Goal: Task Accomplishment & Management: Use online tool/utility

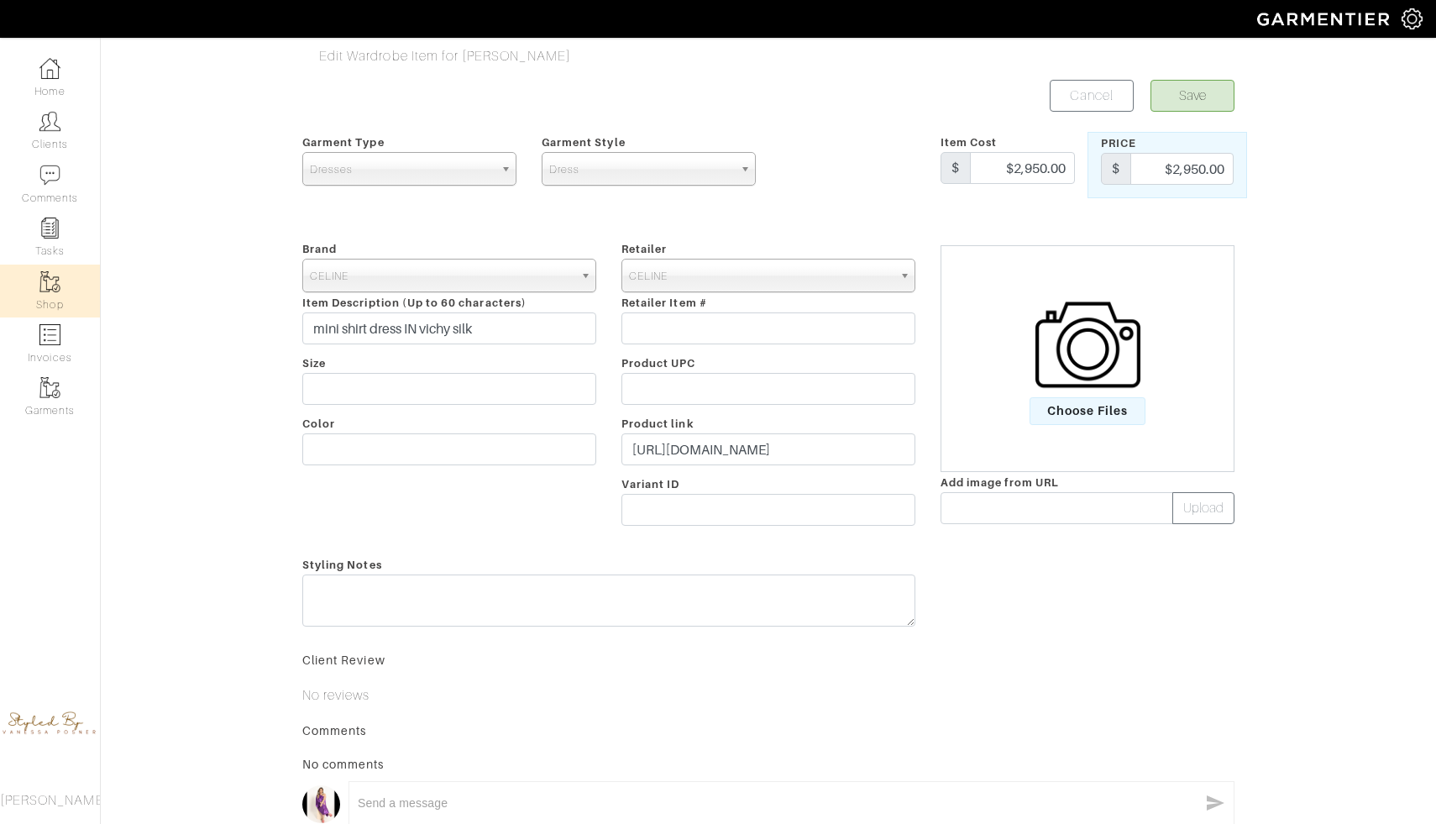
click at [60, 290] on link "Shop" at bounding box center [50, 291] width 100 height 53
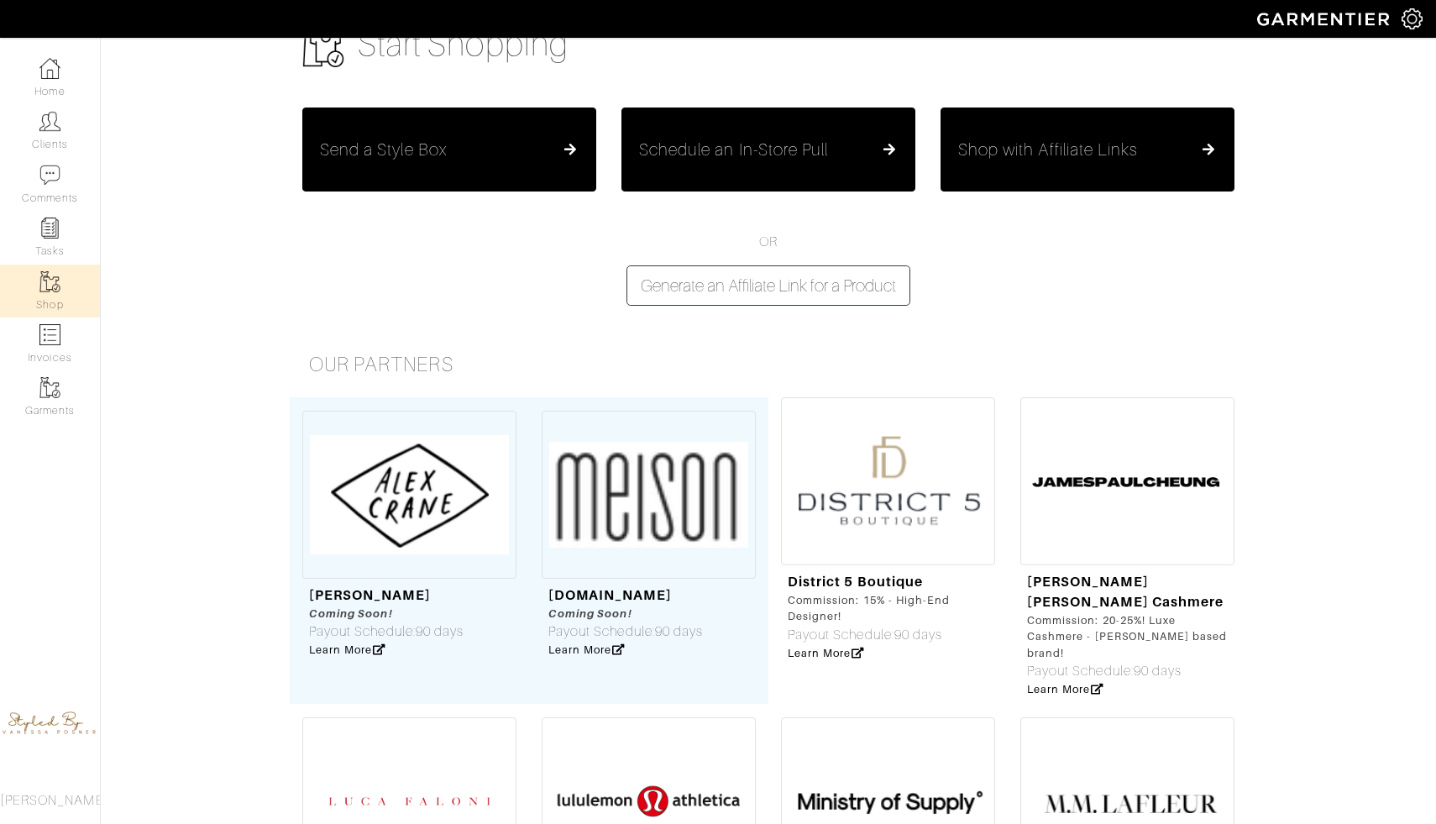
scroll to position [64, 0]
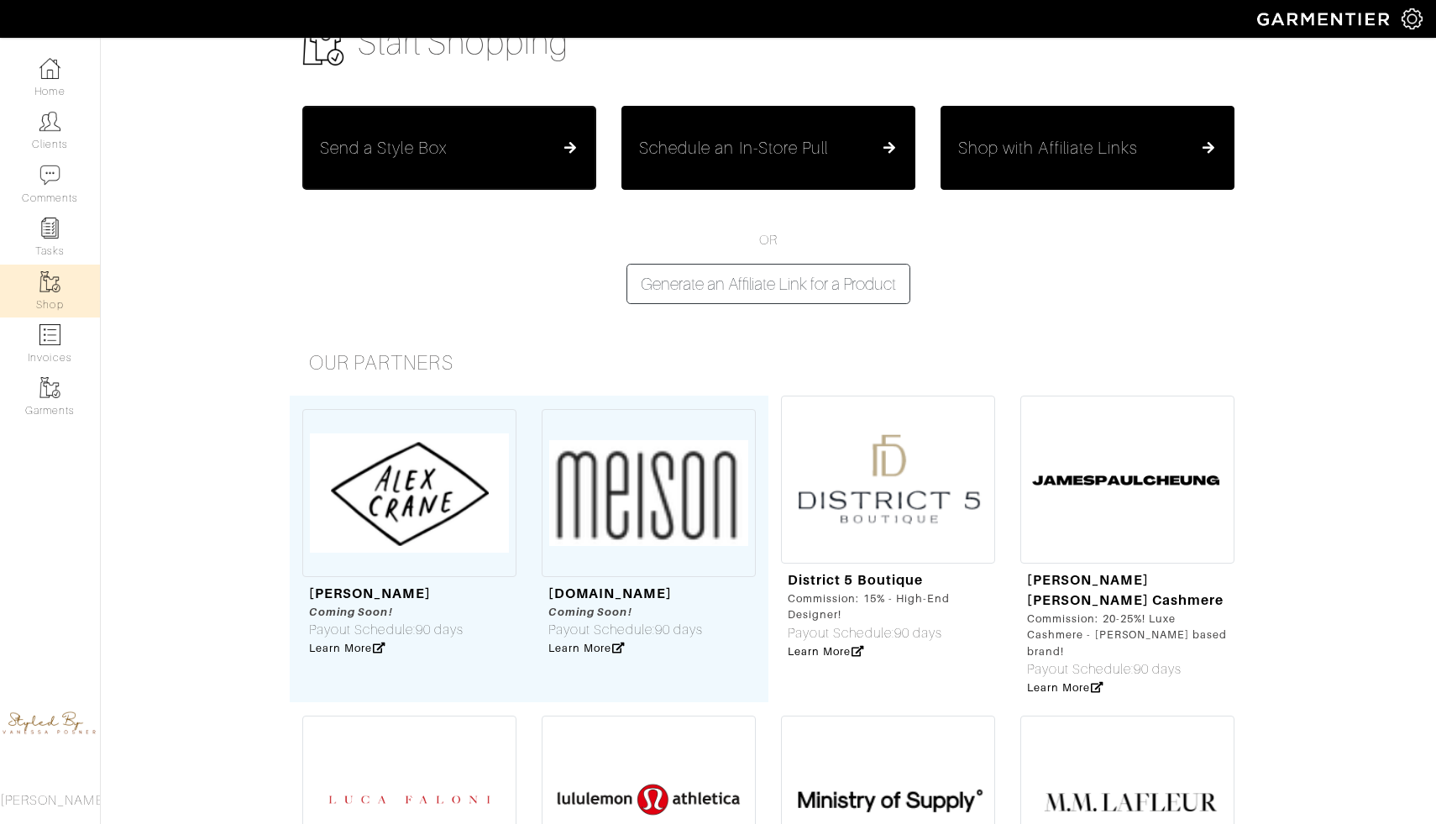
click at [507, 138] on button "Send a Style Box" at bounding box center [449, 148] width 294 height 84
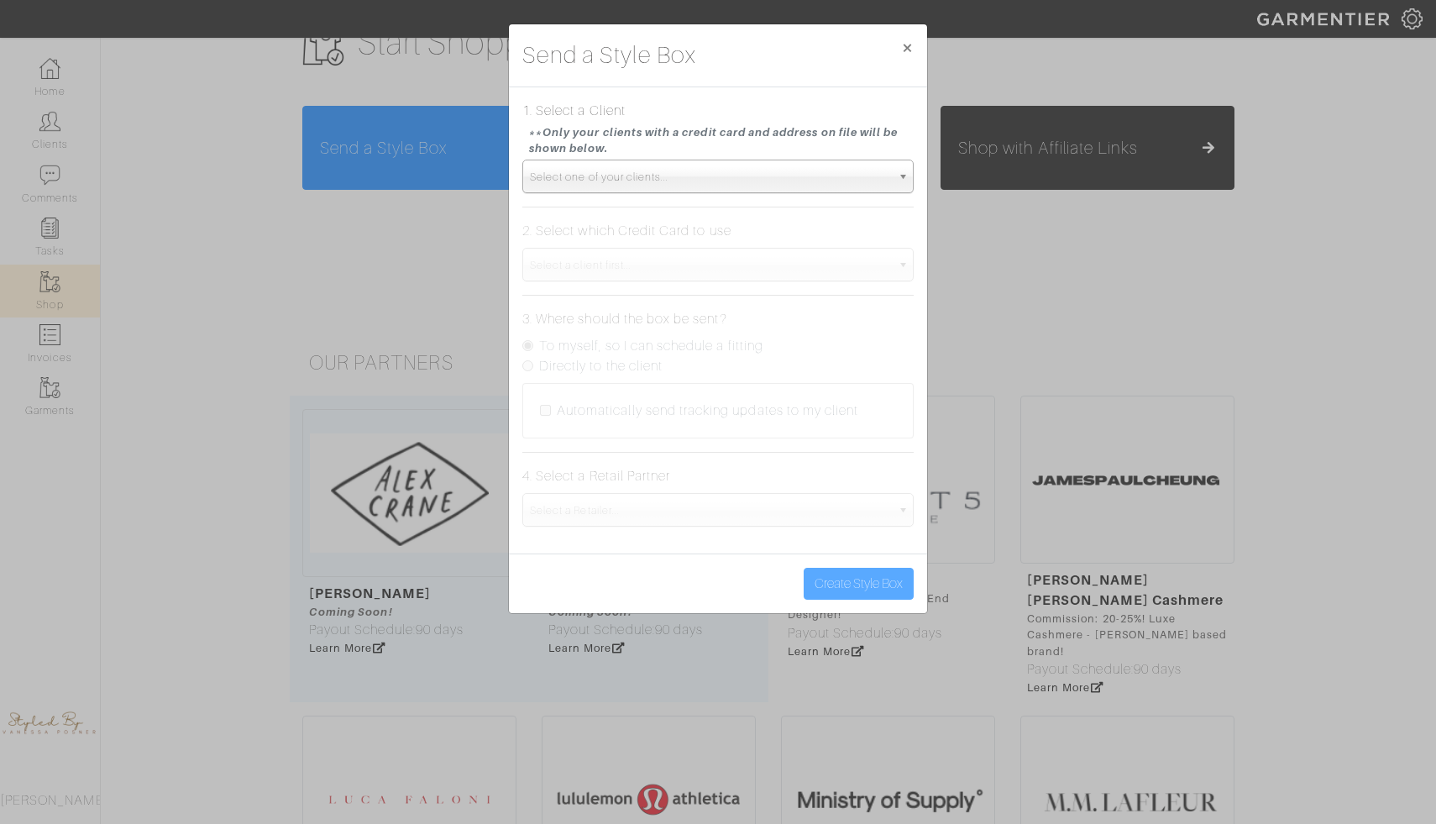
click at [568, 179] on span "Select one of your clients..." at bounding box center [710, 177] width 361 height 34
type input "i"
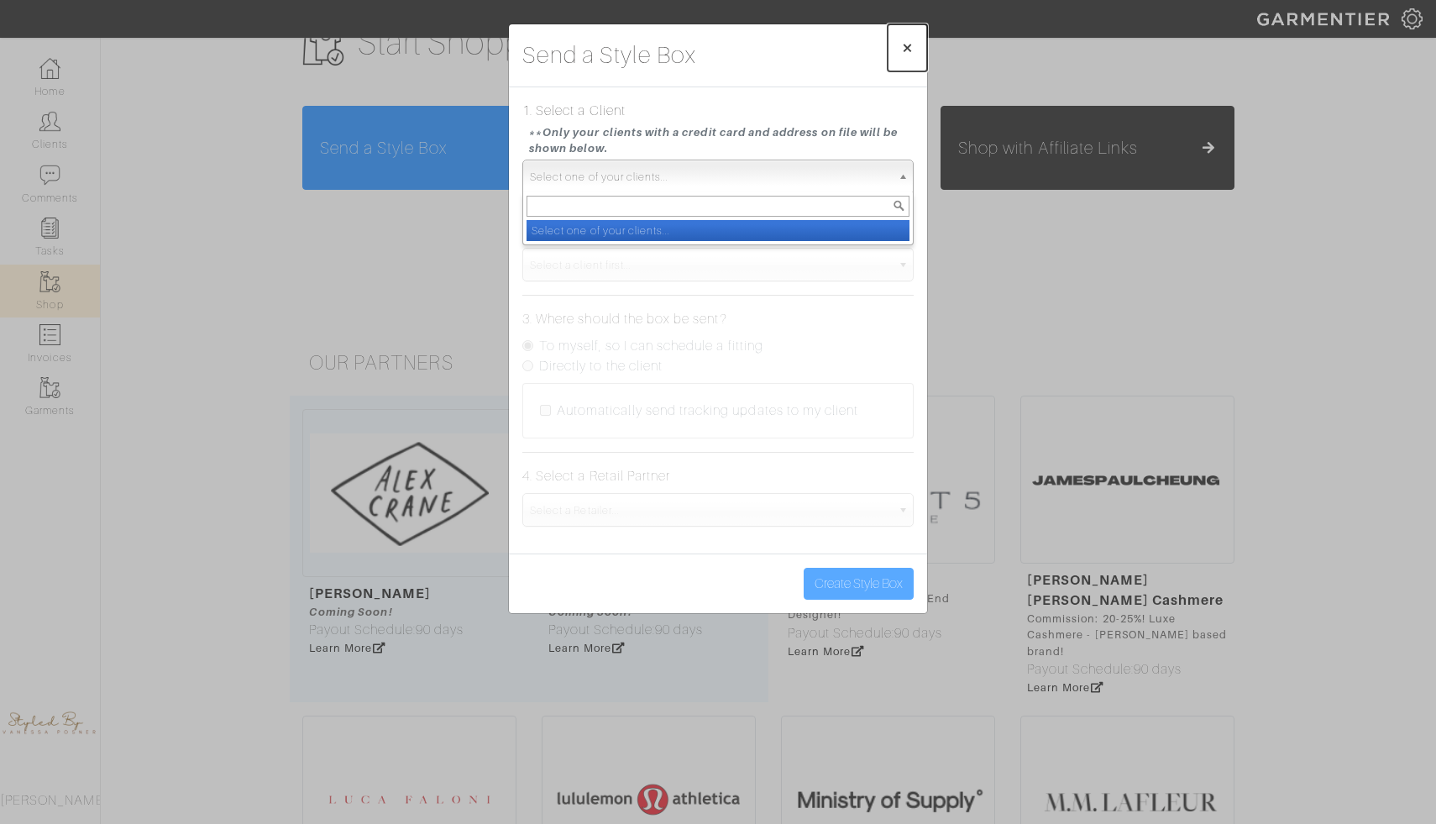
click at [911, 51] on span "×" at bounding box center [907, 47] width 13 height 23
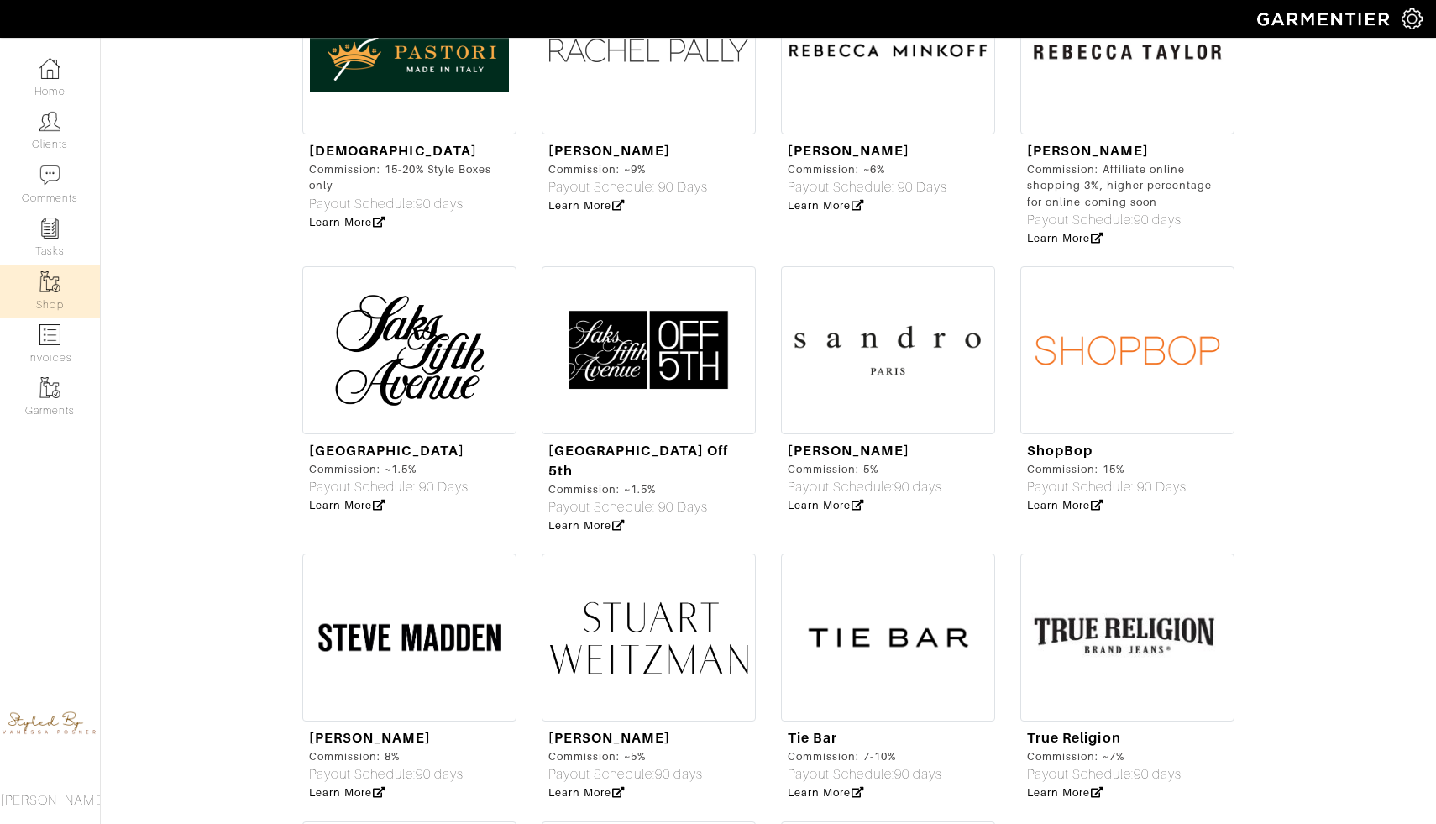
scroll to position [4979, 0]
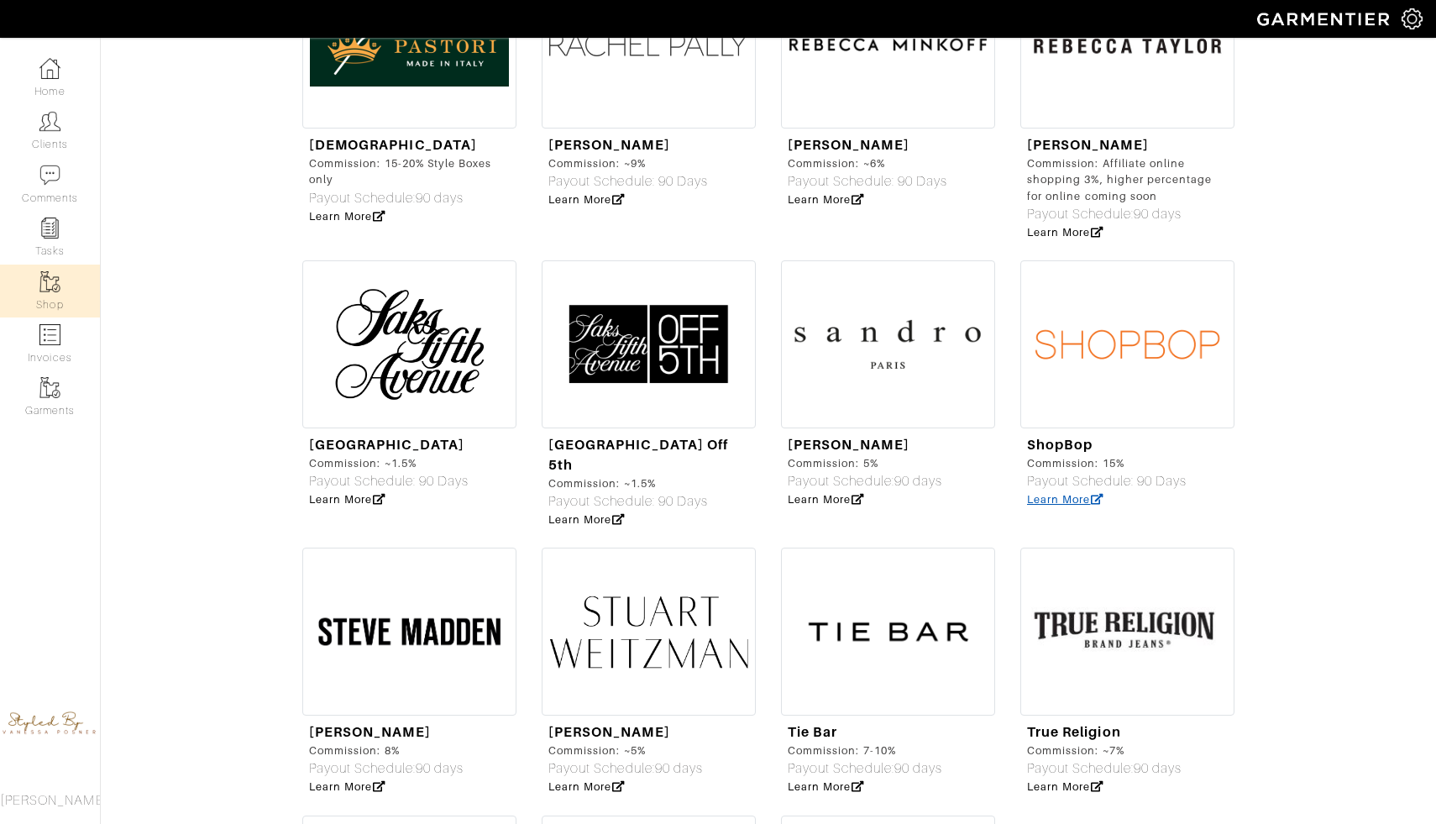
click at [1100, 495] on icon at bounding box center [1097, 500] width 13 height 11
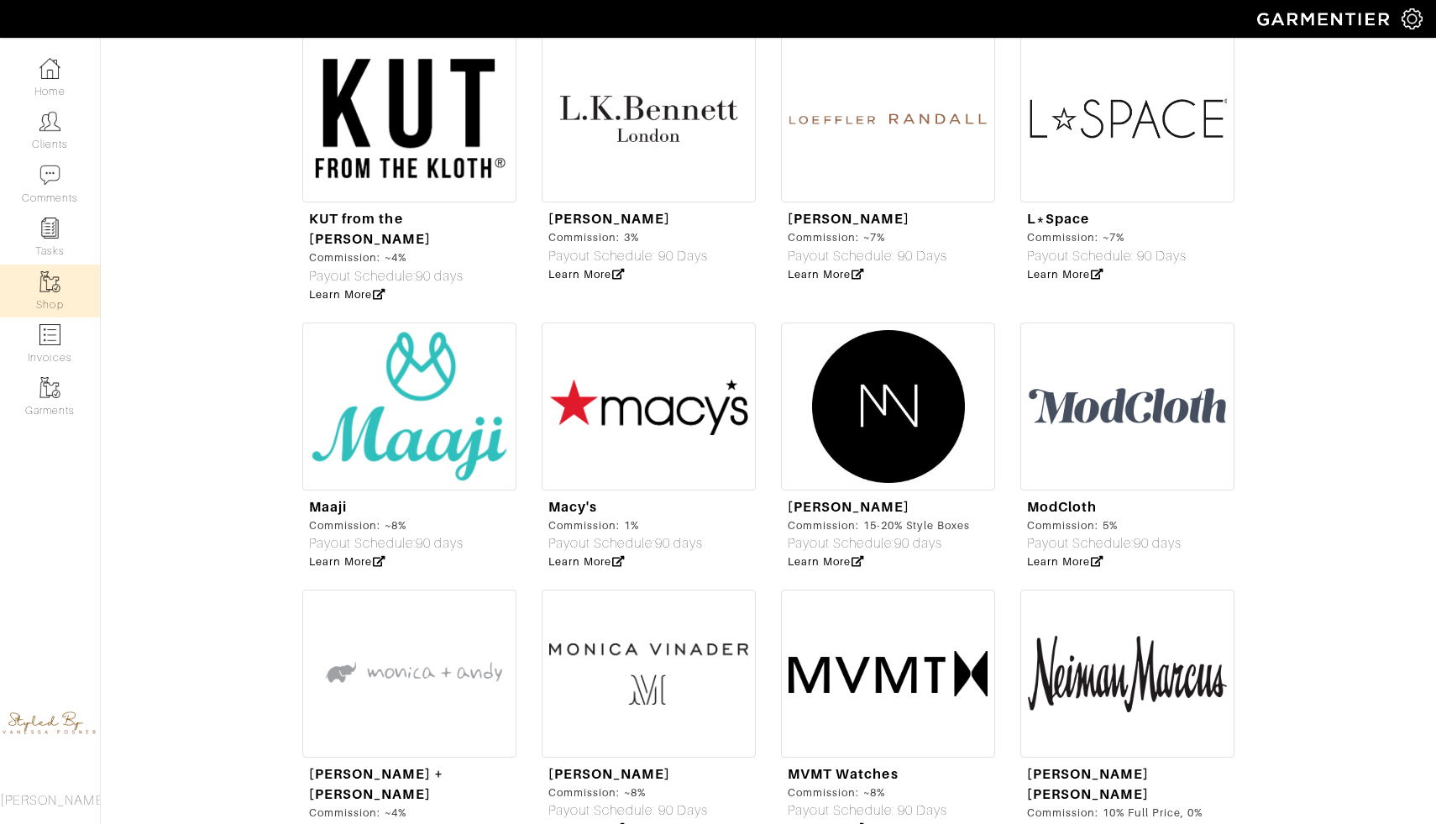
scroll to position [3784, 0]
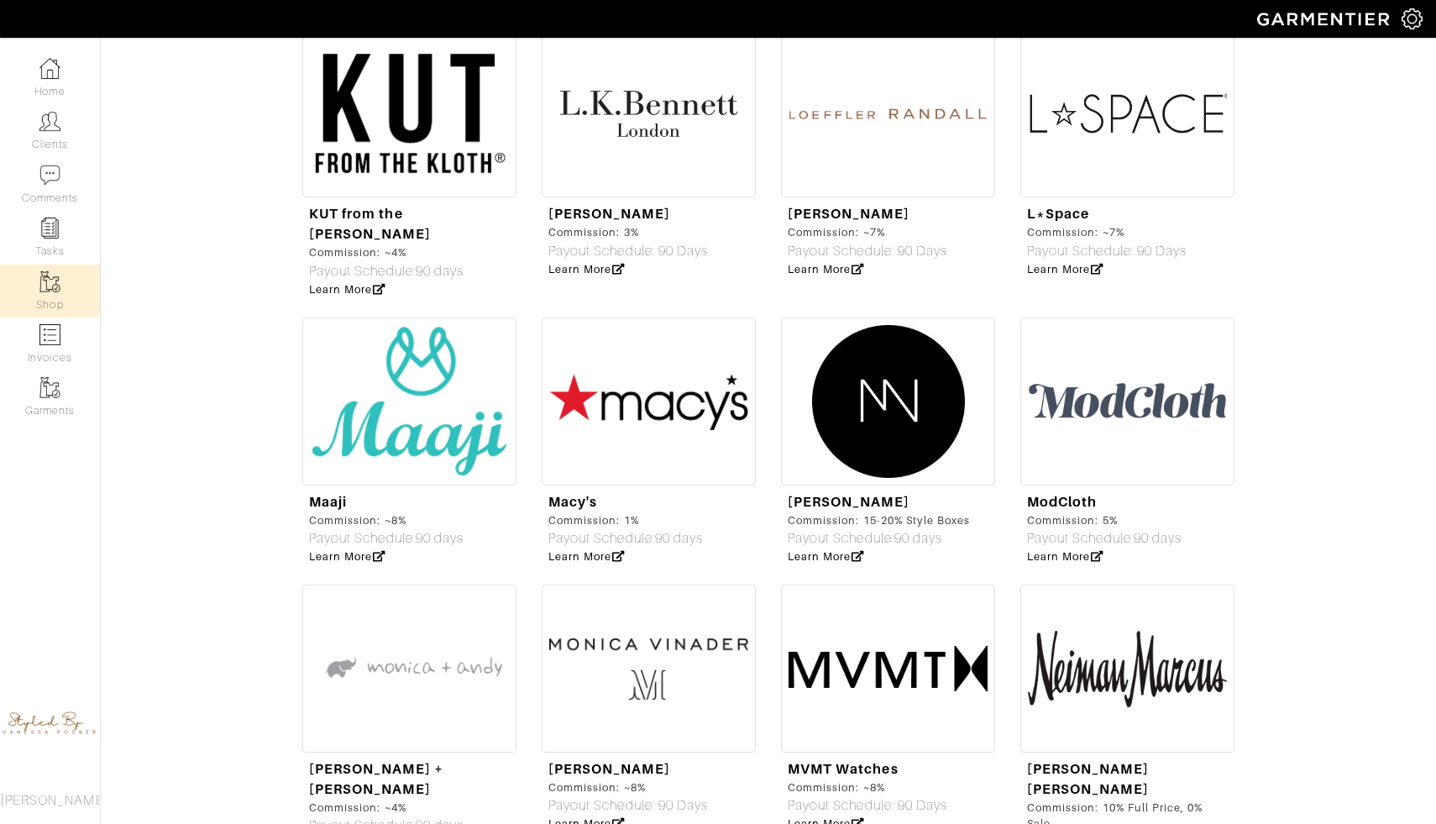
click at [1087, 619] on img at bounding box center [1128, 669] width 214 height 168
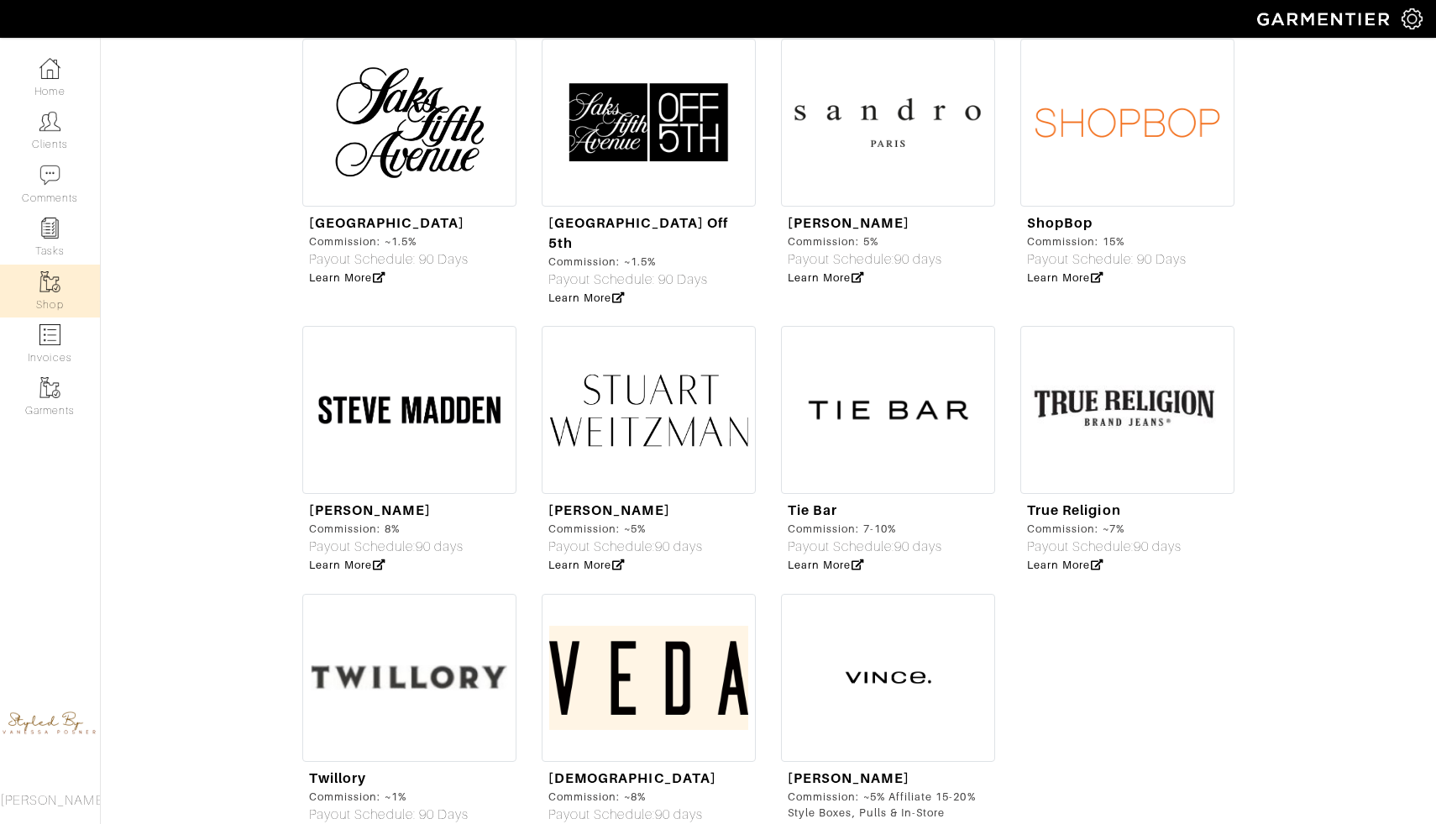
scroll to position [5219, 0]
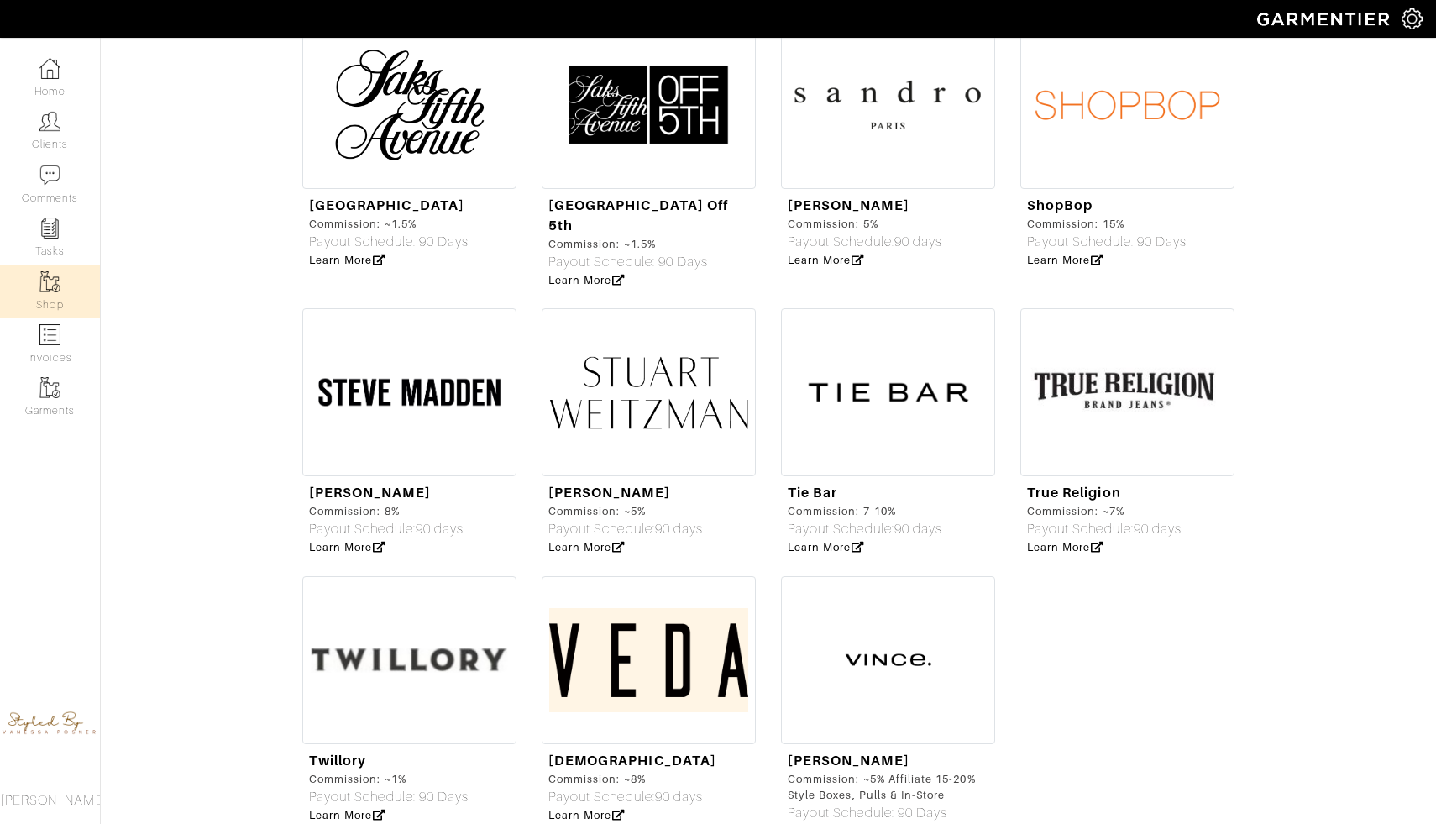
click at [900, 576] on img at bounding box center [888, 660] width 214 height 168
select select "19"
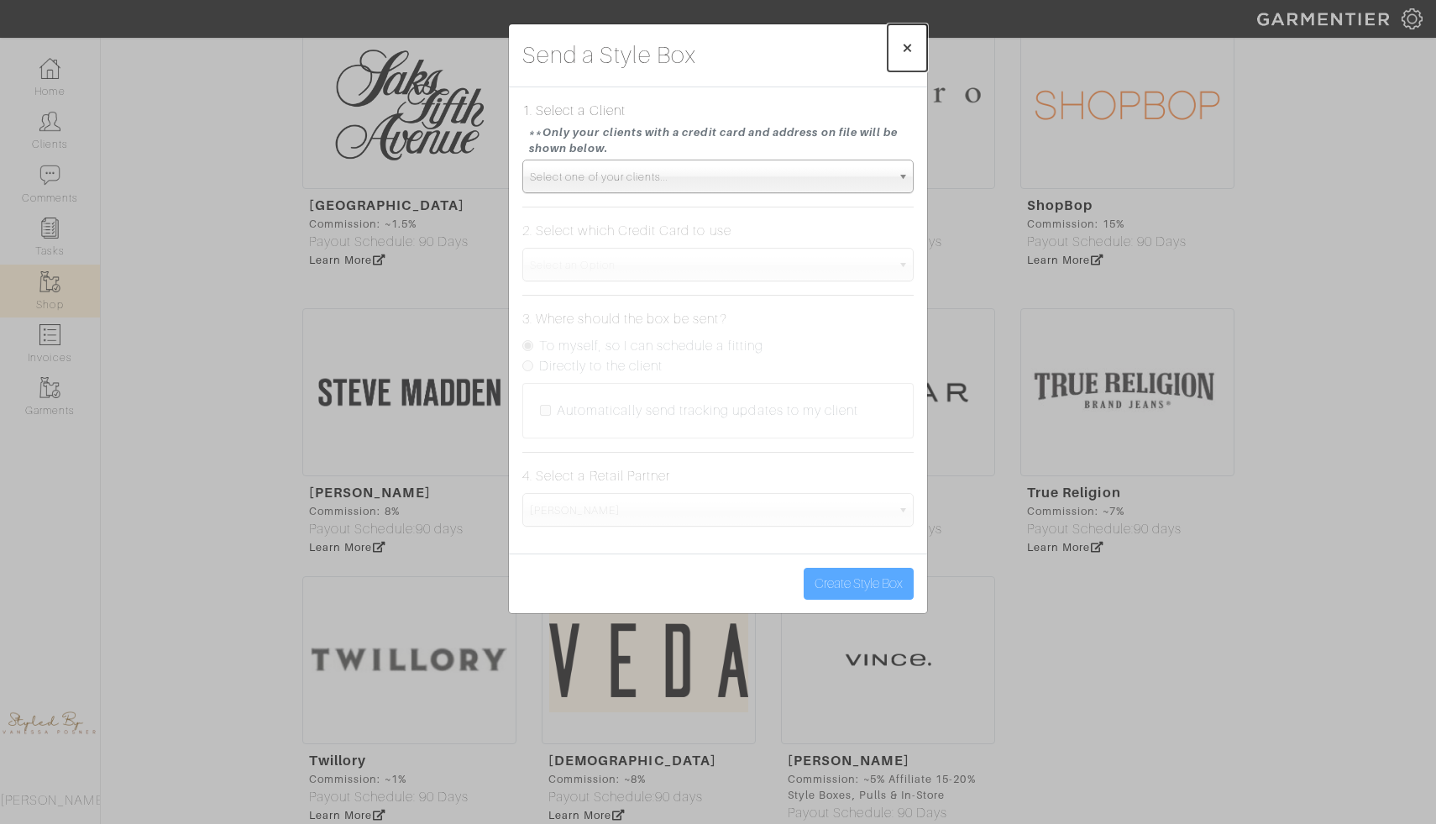
click at [905, 44] on span "×" at bounding box center [907, 47] width 13 height 23
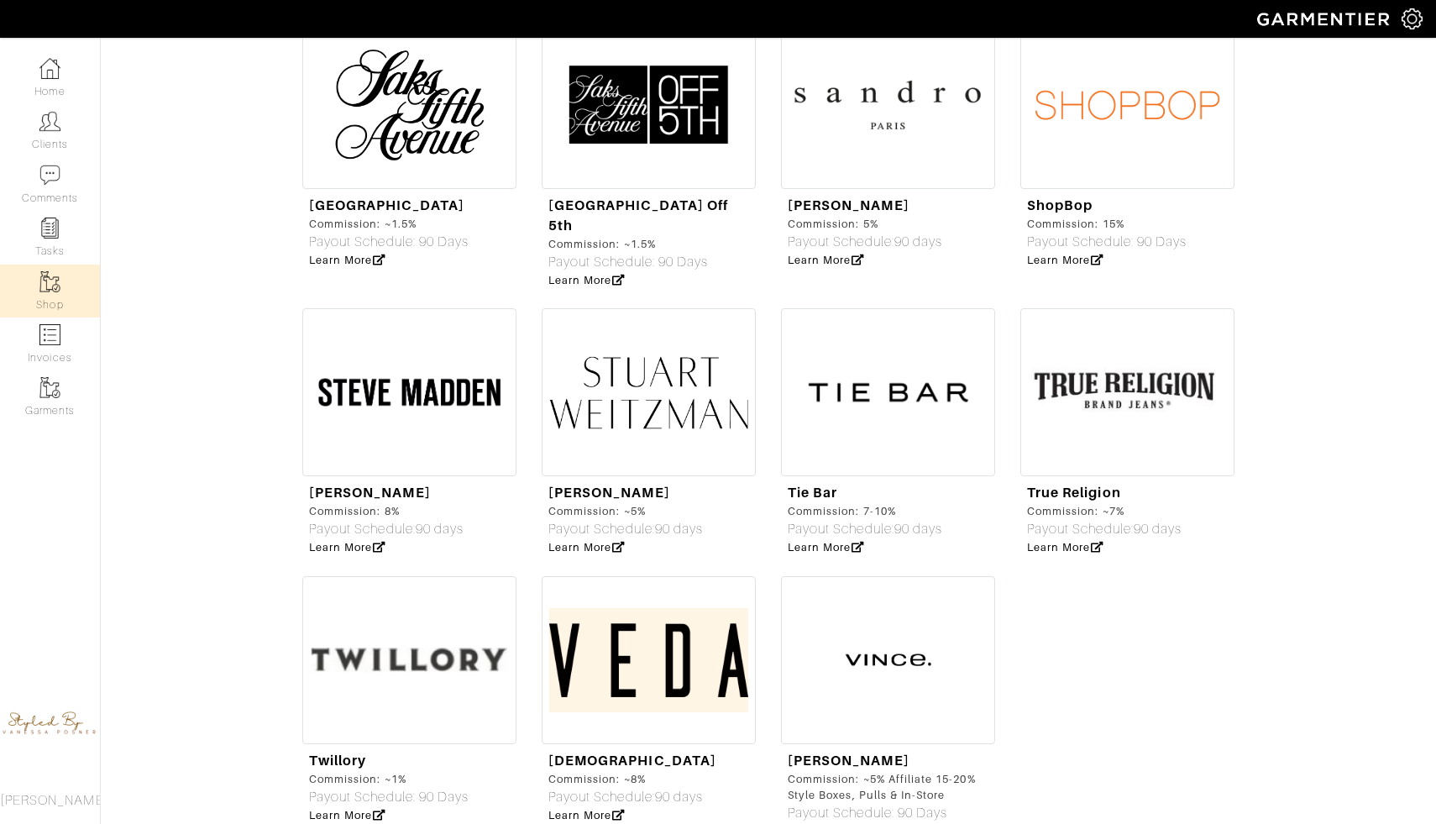
click at [863, 602] on img at bounding box center [888, 660] width 214 height 168
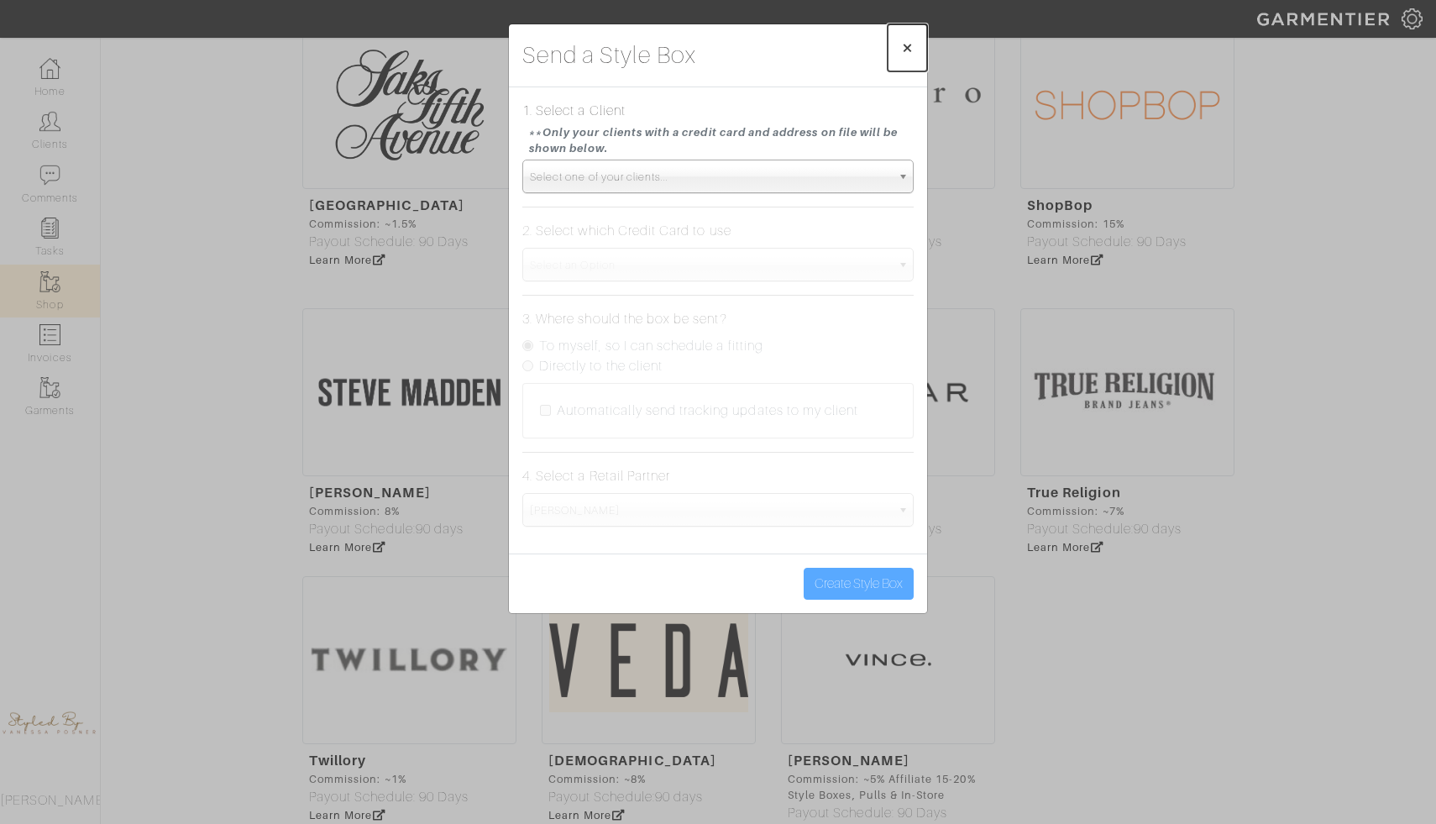
click at [912, 44] on span "×" at bounding box center [907, 47] width 13 height 23
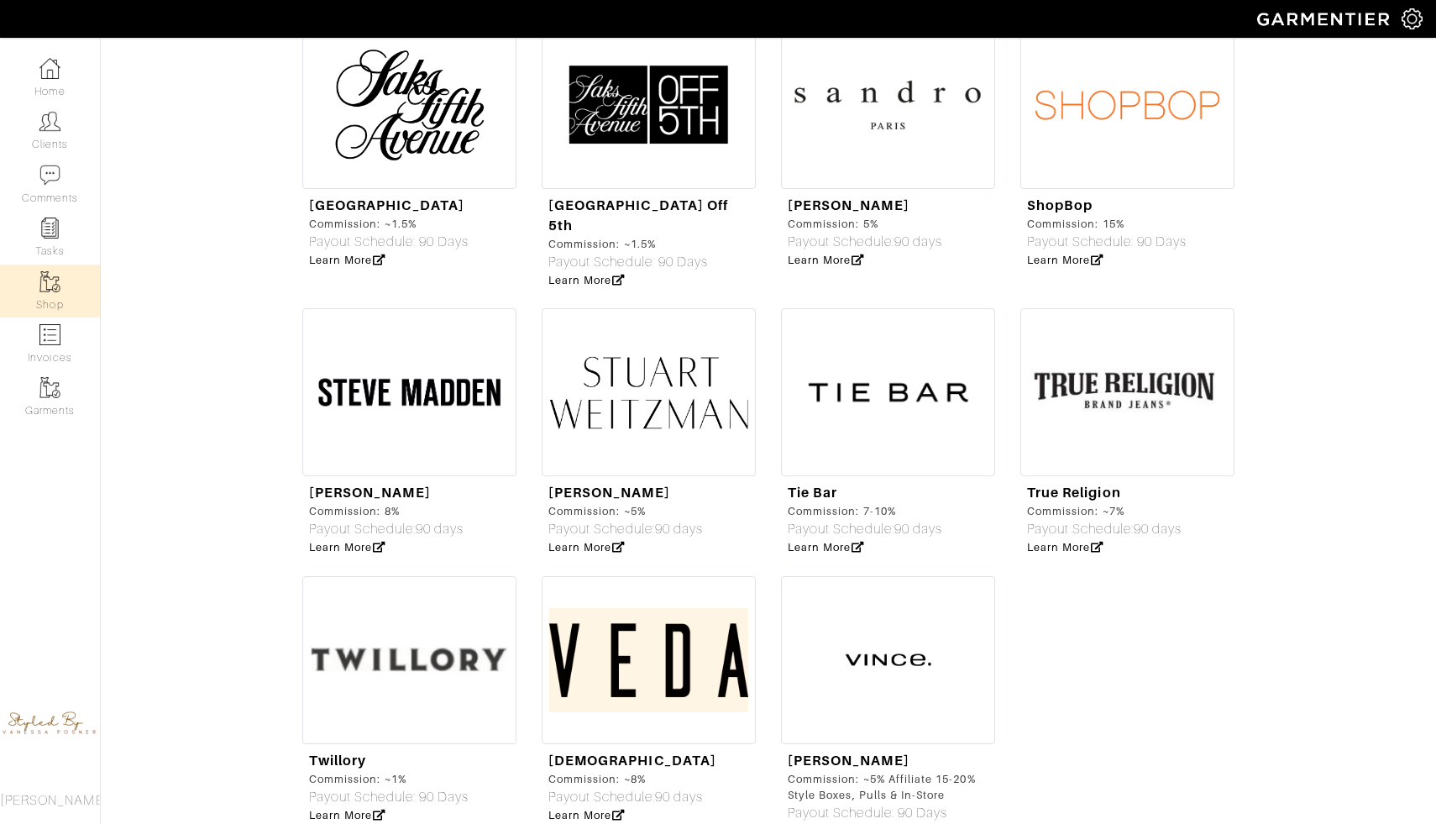
click at [856, 823] on icon at bounding box center [858, 832] width 13 height 11
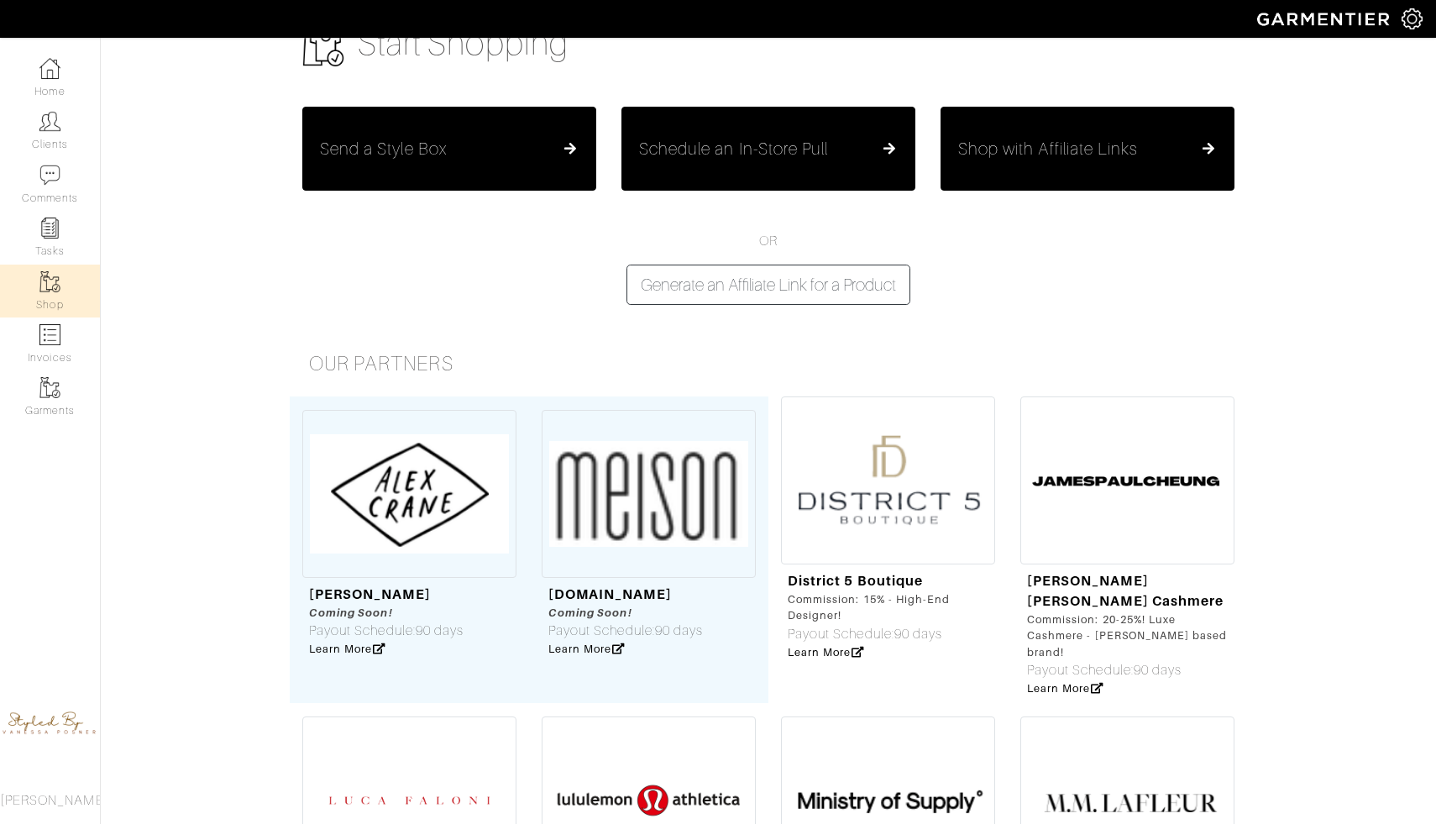
scroll to position [0, 0]
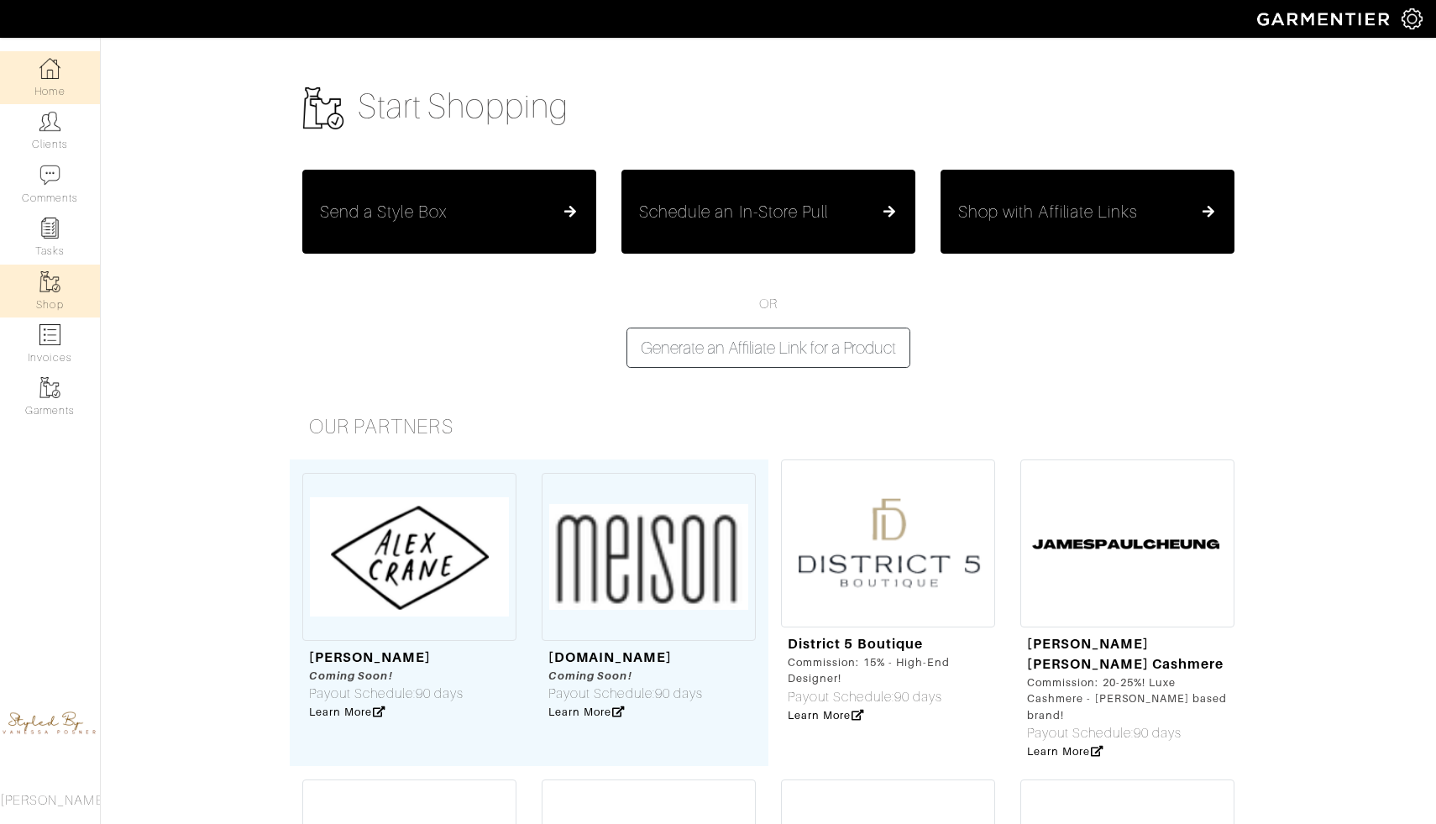
click at [53, 76] on img at bounding box center [49, 68] width 21 height 21
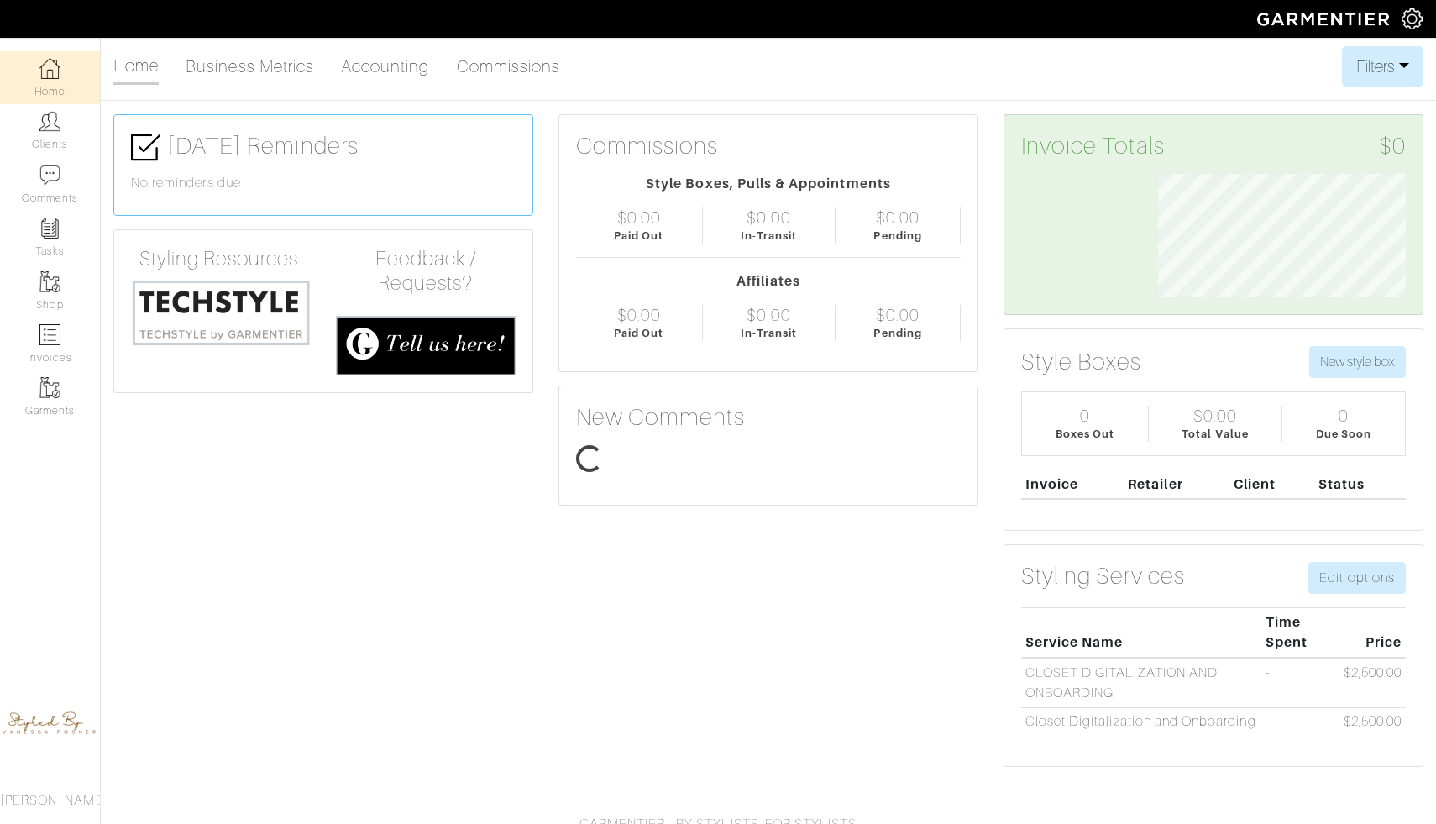
scroll to position [123, 273]
